Goal: Information Seeking & Learning: Learn about a topic

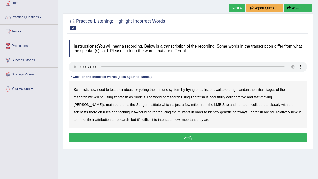
scroll to position [29, 0]
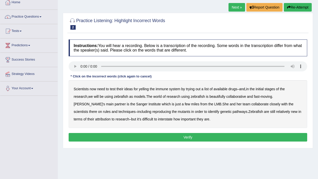
click at [154, 106] on div "Scientists now need to test their ideas for yelling the immune system by trying…" at bounding box center [188, 104] width 238 height 48
click at [185, 105] on b "few" at bounding box center [188, 104] width 6 height 4
click at [152, 113] on b "reproducing" at bounding box center [161, 112] width 19 height 4
click at [276, 110] on b "relatively" at bounding box center [283, 112] width 14 height 4
click at [256, 124] on div "Scientists now need to test their ideas for yelling the immune system by trying…" at bounding box center [188, 104] width 238 height 48
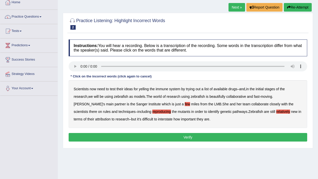
click at [175, 138] on button "Verify" at bounding box center [188, 137] width 238 height 9
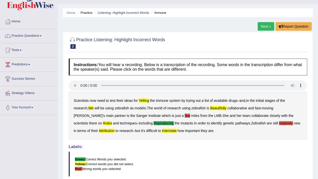
scroll to position [0, 0]
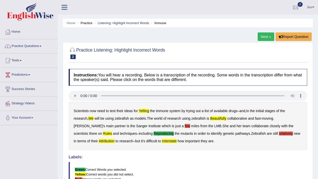
click at [261, 37] on link "Next »" at bounding box center [266, 36] width 17 height 9
